Goal: Task Accomplishment & Management: Manage account settings

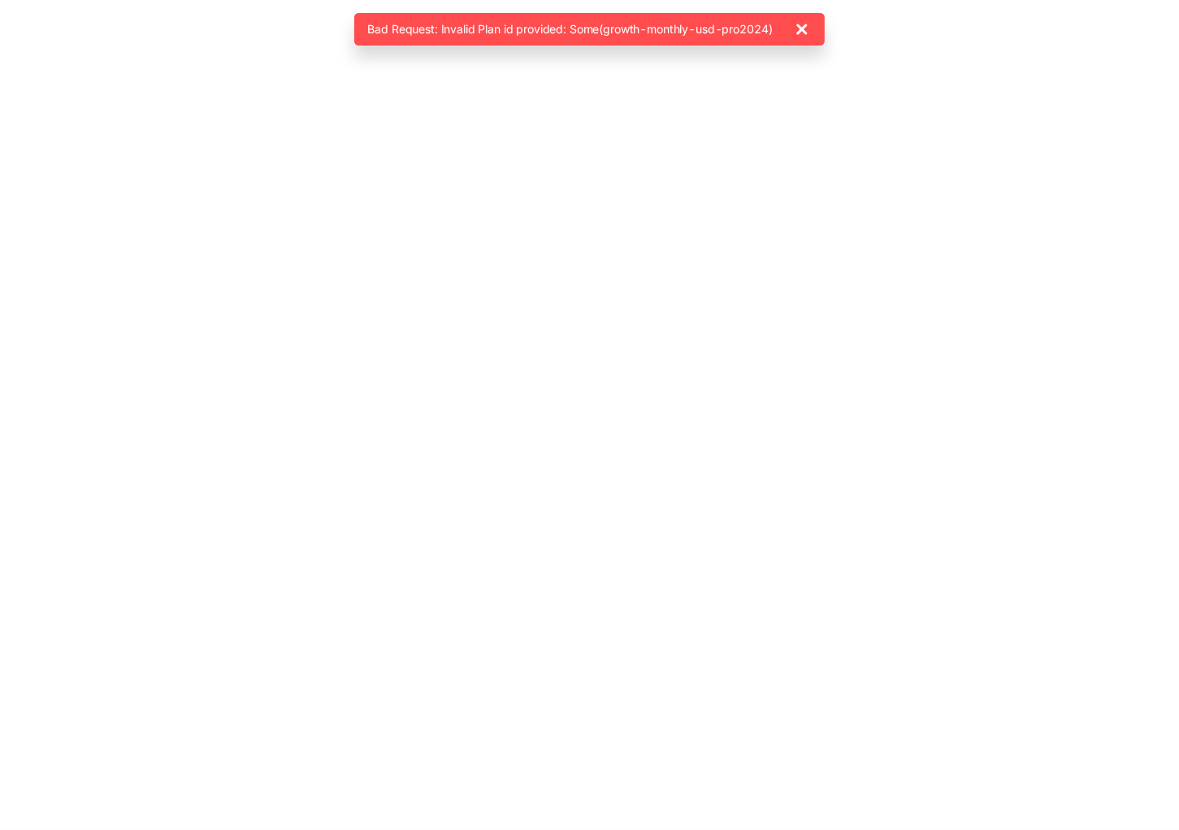
click at [806, 29] on icon at bounding box center [802, 30] width 20 height 20
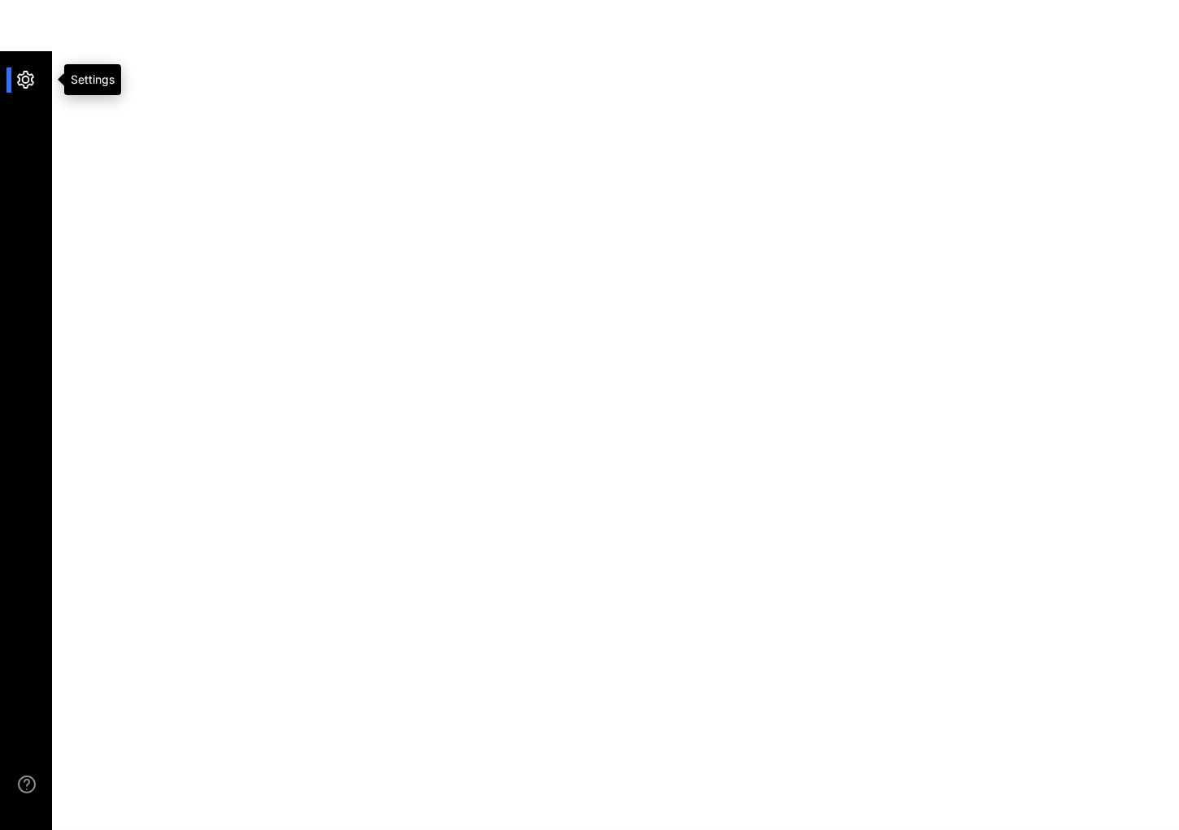
click at [35, 80] on div at bounding box center [33, 79] width 35 height 25
